Goal: Communication & Community: Answer question/provide support

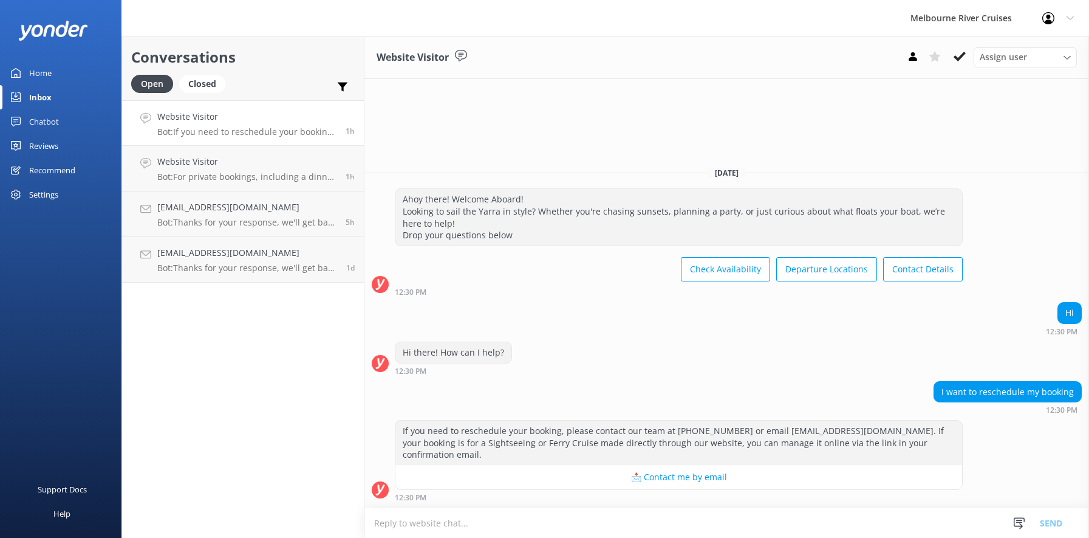
click at [186, 121] on h4 "Website Visitor" at bounding box center [246, 116] width 179 height 13
click at [959, 58] on use at bounding box center [960, 57] width 12 height 10
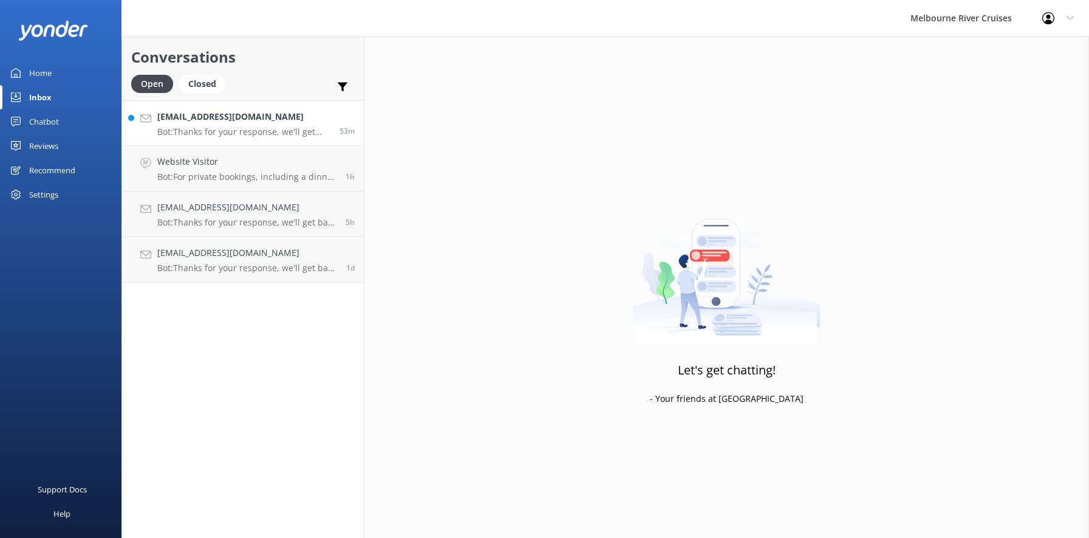
click at [203, 118] on h4 "[EMAIL_ADDRESS][DOMAIN_NAME]" at bounding box center [243, 116] width 173 height 13
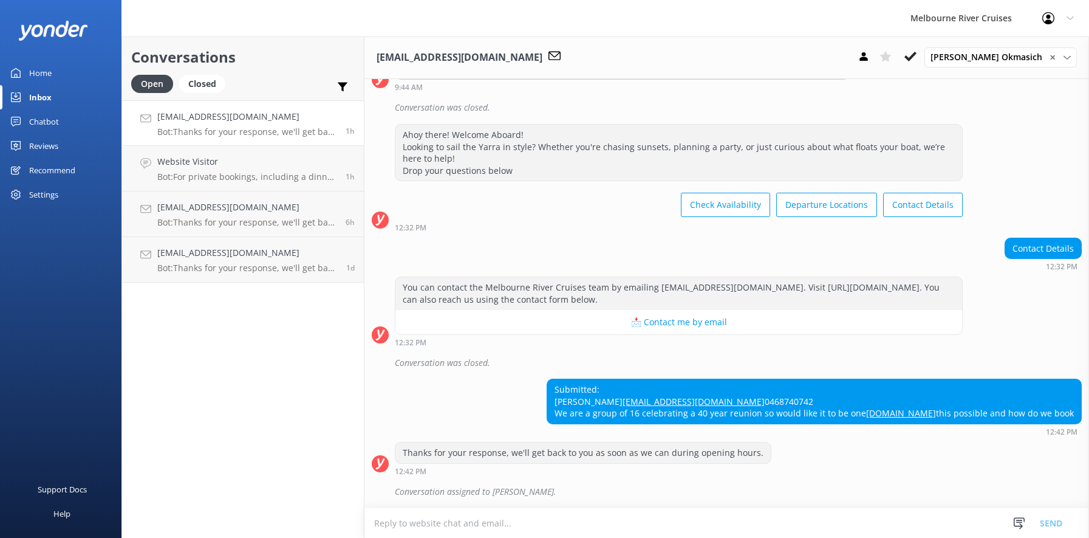
scroll to position [292, 0]
